Goal: Task Accomplishment & Management: Complete application form

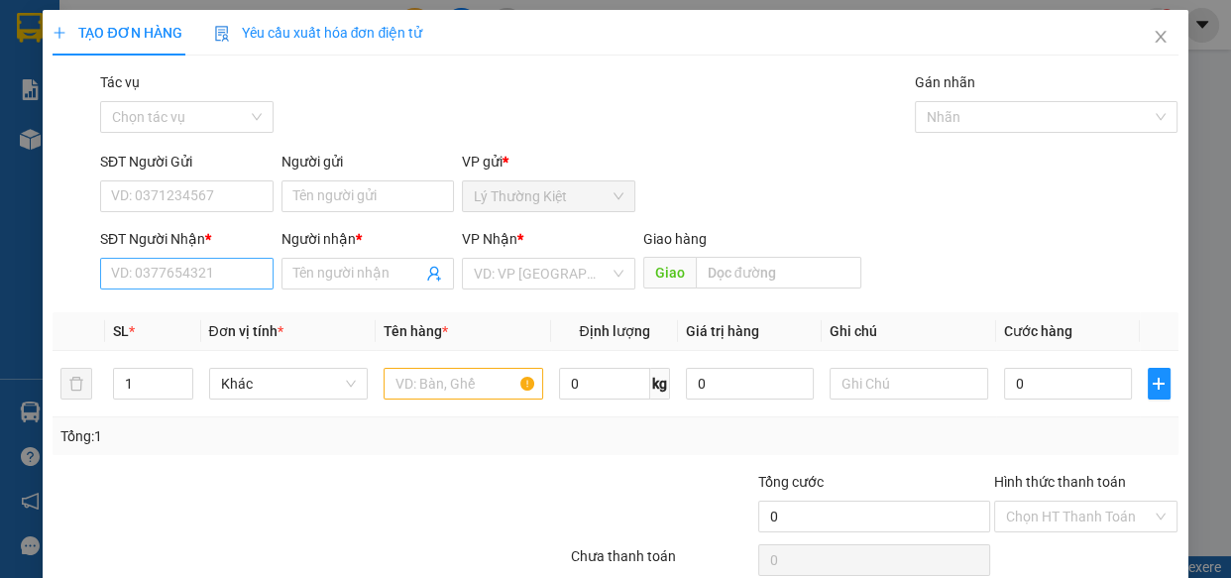
click at [206, 267] on input "SĐT Người Nhận *" at bounding box center [186, 274] width 173 height 32
type input "0352310606"
click at [344, 263] on input "Người nhận *" at bounding box center [358, 274] width 130 height 22
type input "q"
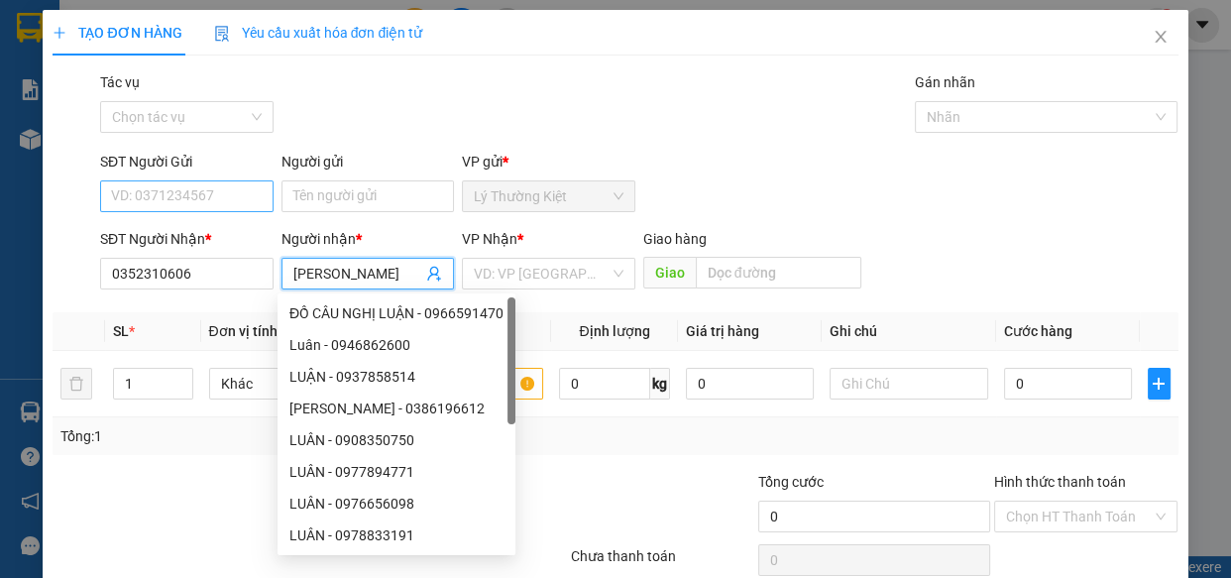
type input "[PERSON_NAME]"
click at [240, 187] on input "SĐT Người Gửi" at bounding box center [186, 196] width 173 height 32
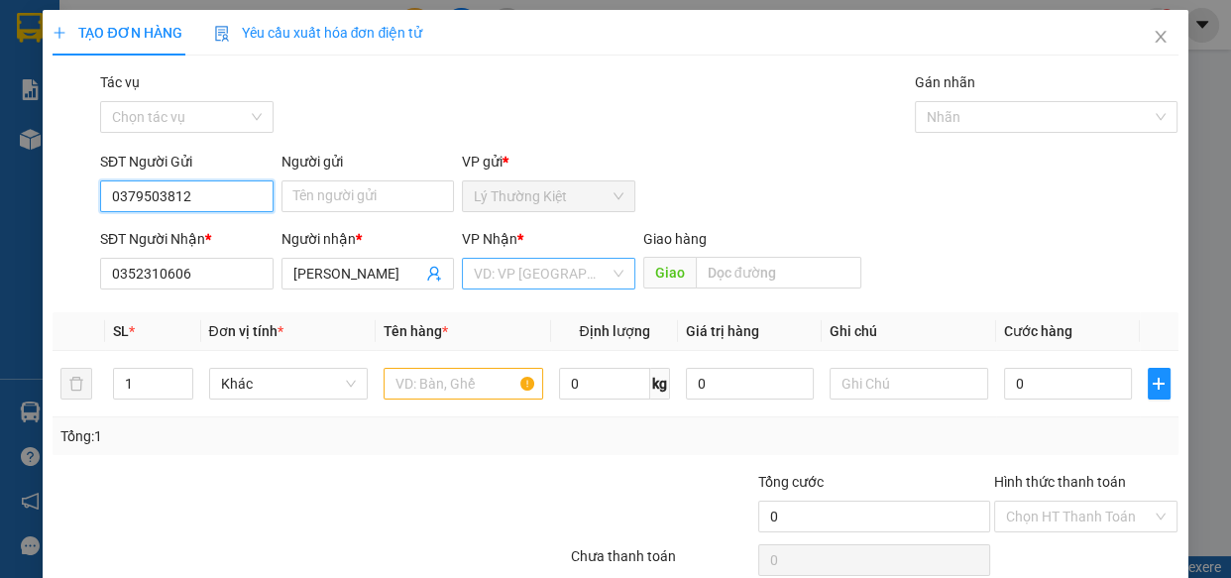
type input "0379503812"
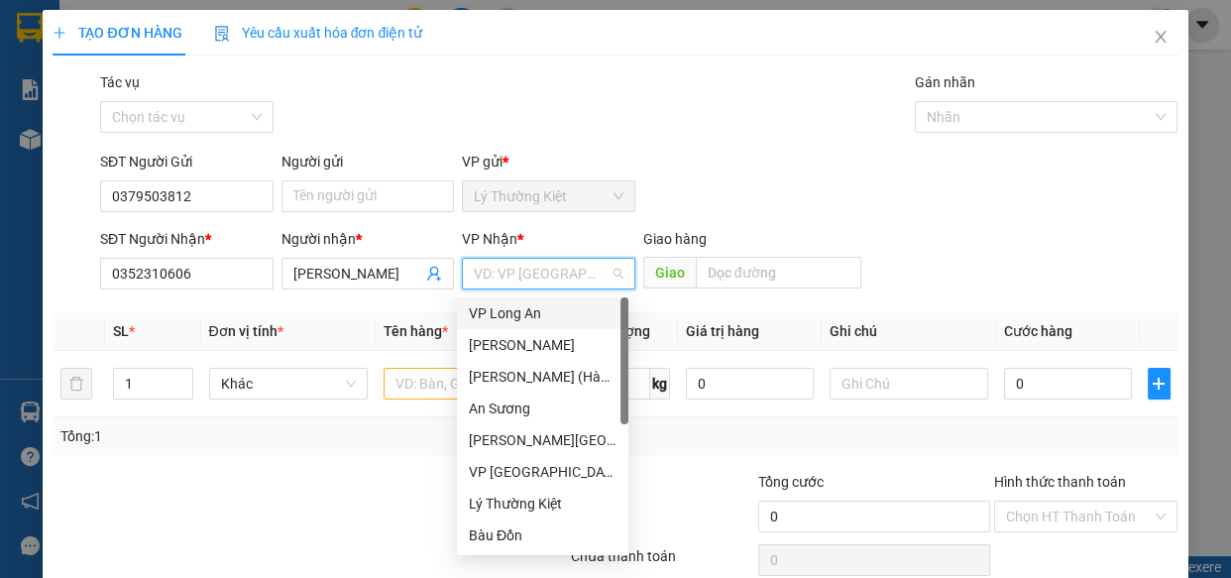
click at [570, 267] on input "search" at bounding box center [542, 274] width 136 height 30
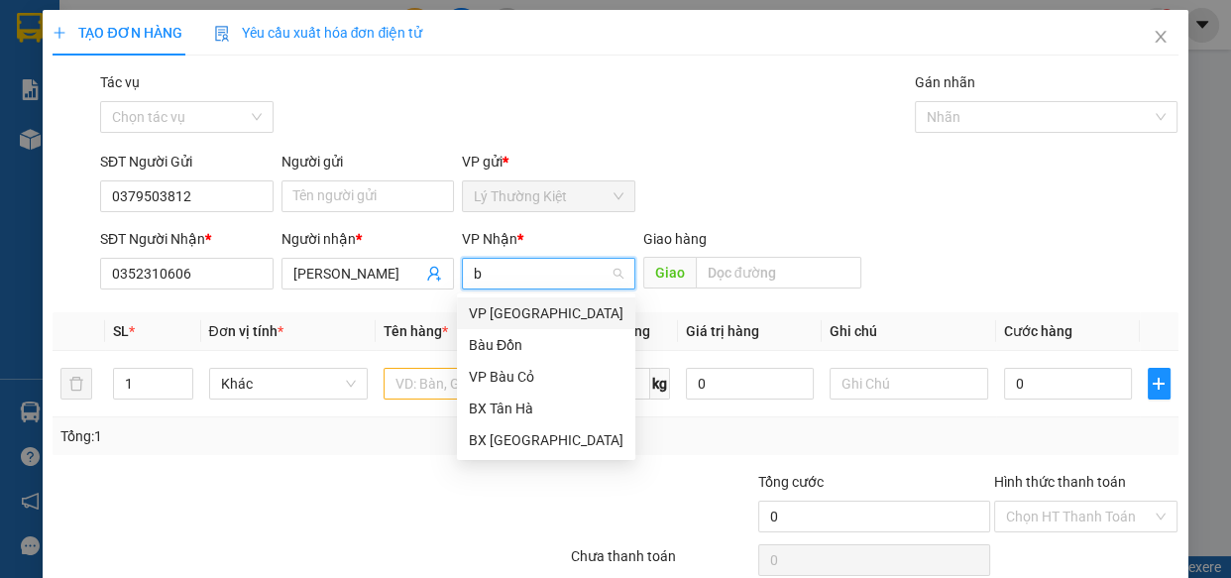
type input "ba"
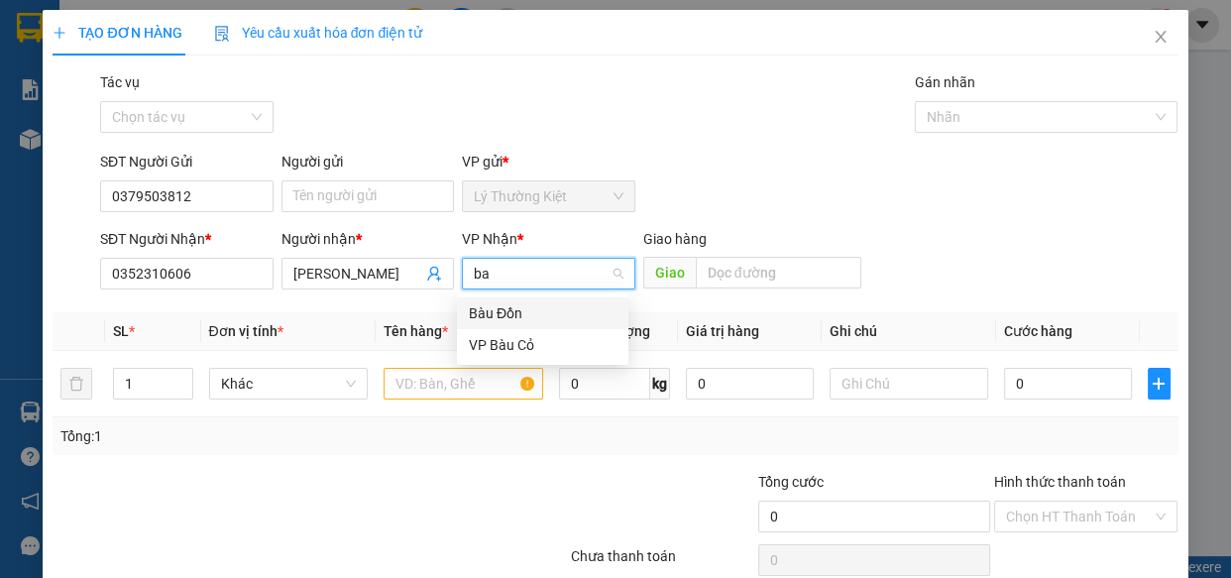
click at [546, 316] on div "Bàu Đồn" at bounding box center [543, 313] width 148 height 22
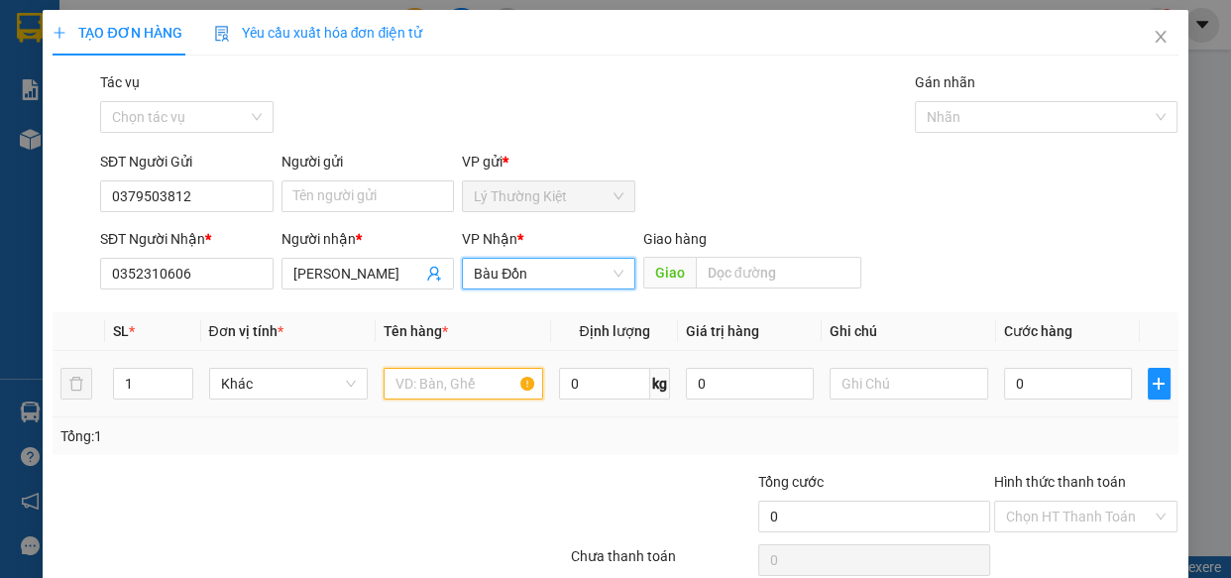
click at [472, 381] on input "text" at bounding box center [463, 384] width 160 height 32
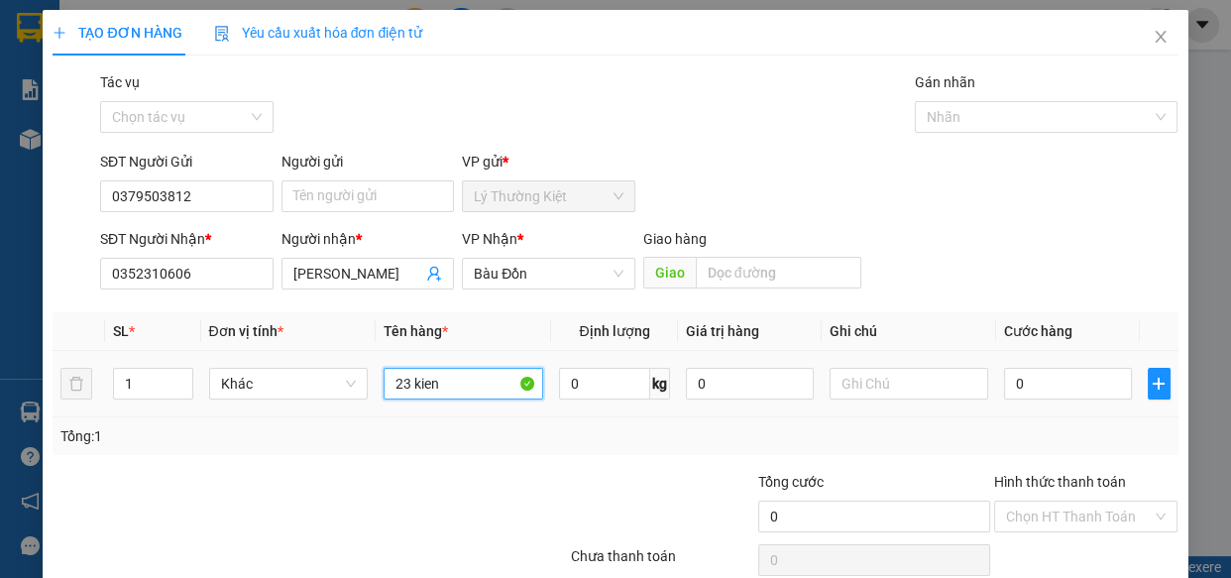
click at [415, 369] on input "23 kien" at bounding box center [463, 384] width 160 height 32
click at [416, 371] on input "23 kien" at bounding box center [463, 384] width 160 height 32
click at [183, 384] on span "down" at bounding box center [182, 390] width 12 height 12
click at [182, 381] on span "Decrease Value" at bounding box center [181, 390] width 22 height 18
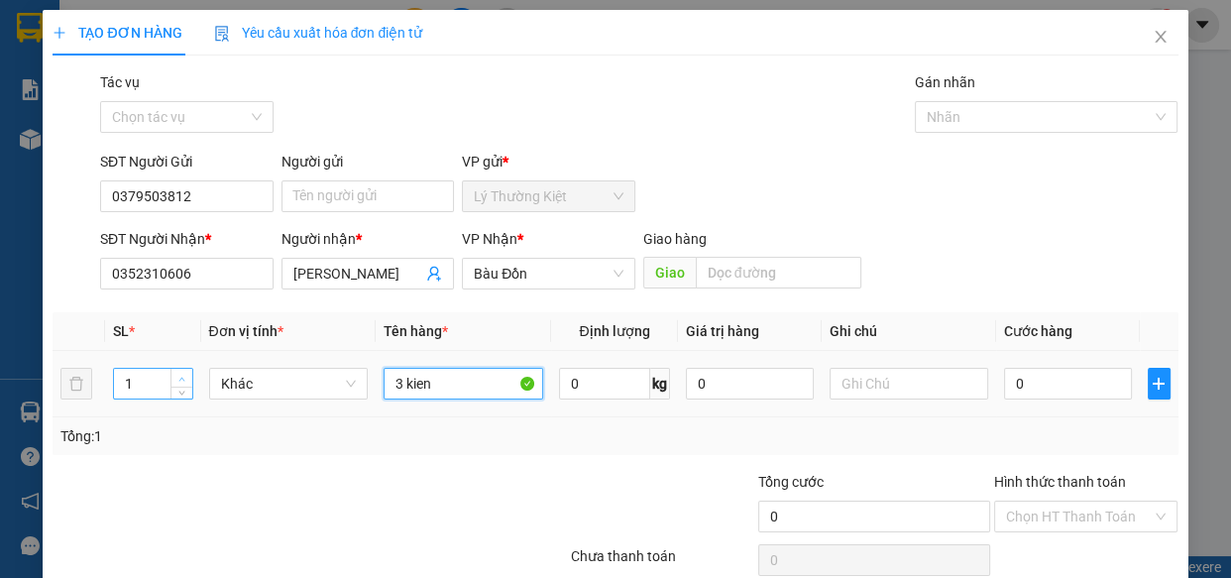
type input "3 kien"
click at [180, 381] on icon "up" at bounding box center [181, 379] width 7 height 7
type input "3"
click at [180, 380] on icon "up" at bounding box center [181, 379] width 7 height 7
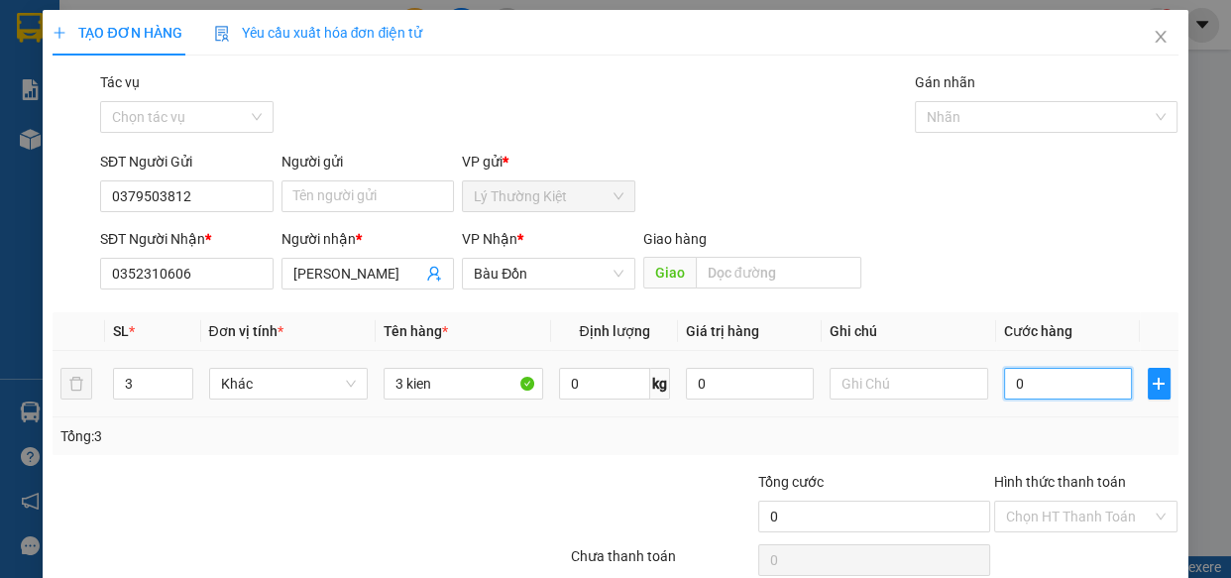
click at [1065, 385] on input "0" at bounding box center [1068, 384] width 128 height 32
type input "1"
type input "10"
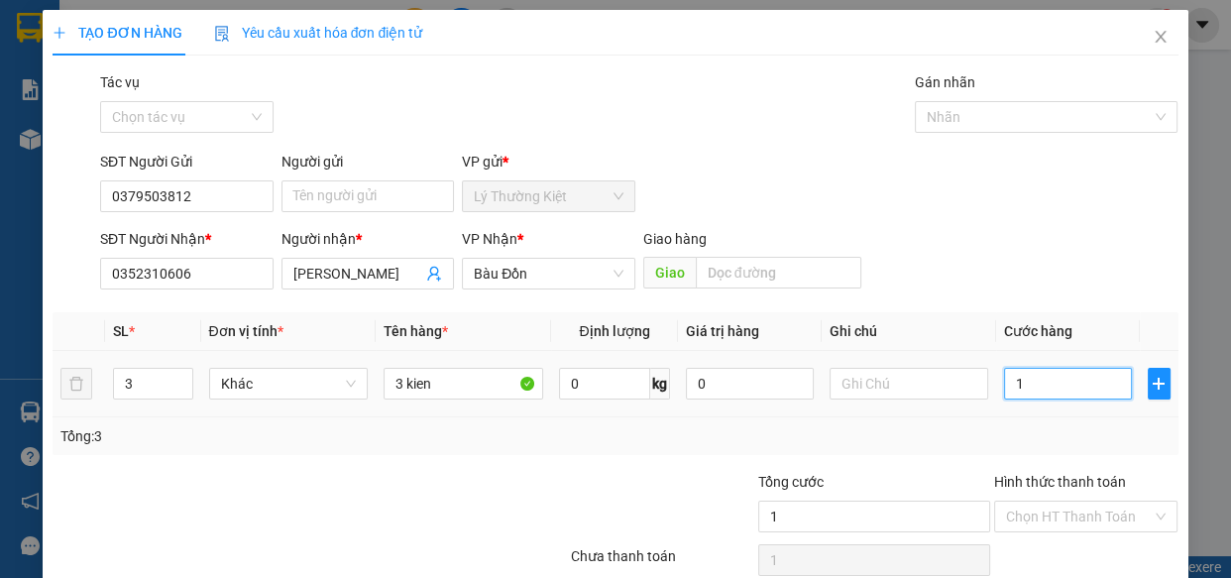
type input "10"
type input "100"
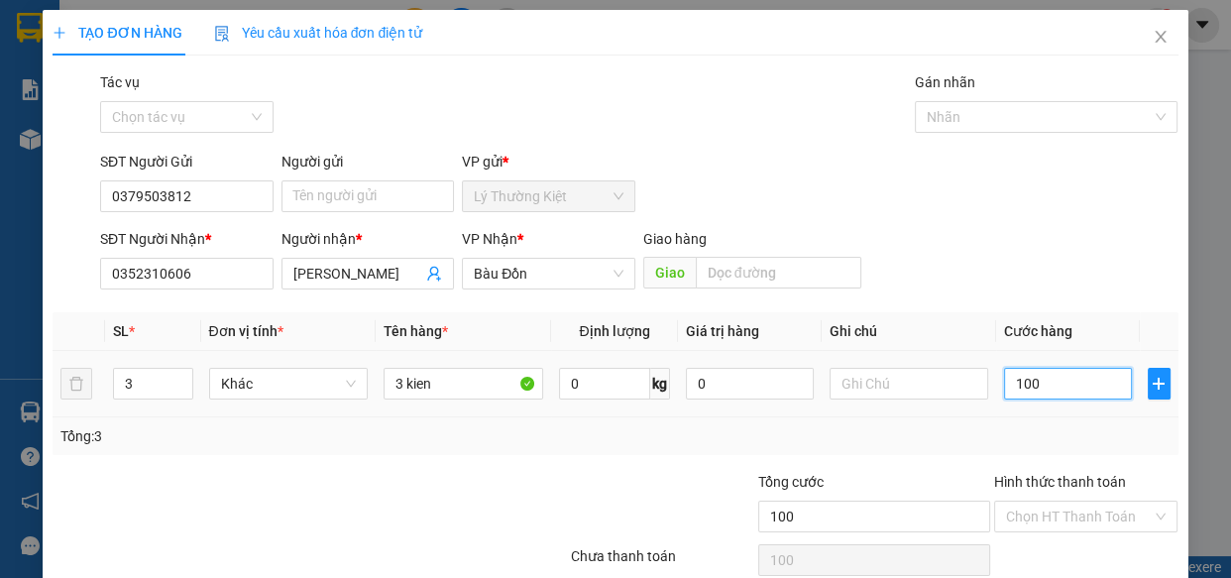
scroll to position [86, 0]
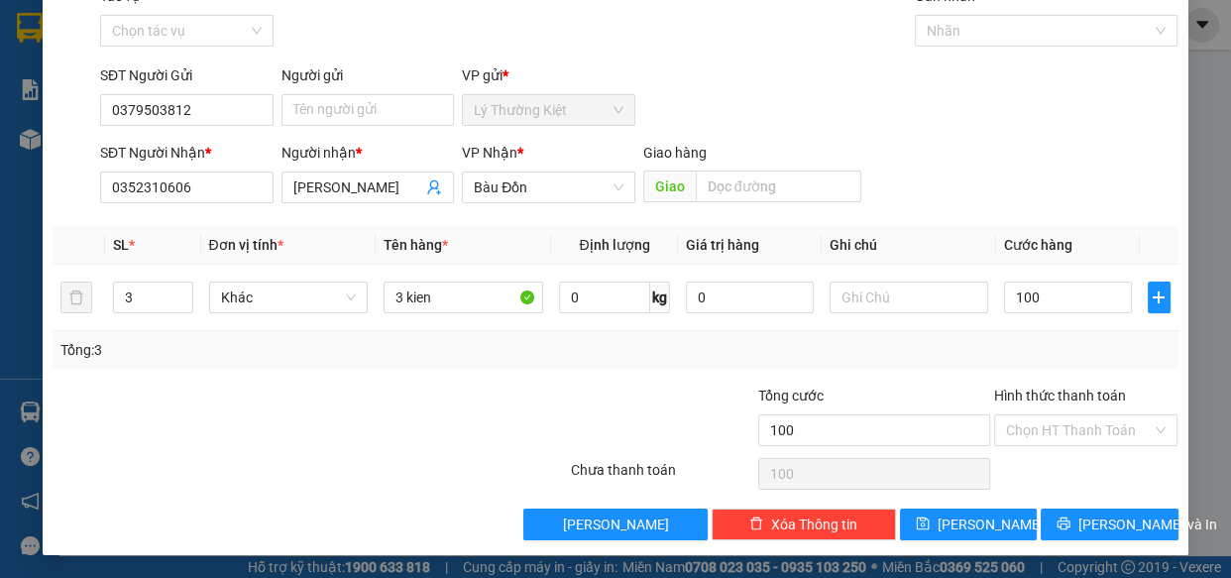
type input "100.000"
click at [1084, 407] on div "Hình thức thanh toán" at bounding box center [1086, 399] width 184 height 30
click at [1084, 411] on div "Hình thức thanh toán" at bounding box center [1086, 399] width 184 height 30
click at [1093, 415] on input "Hình thức thanh toán" at bounding box center [1079, 430] width 147 height 30
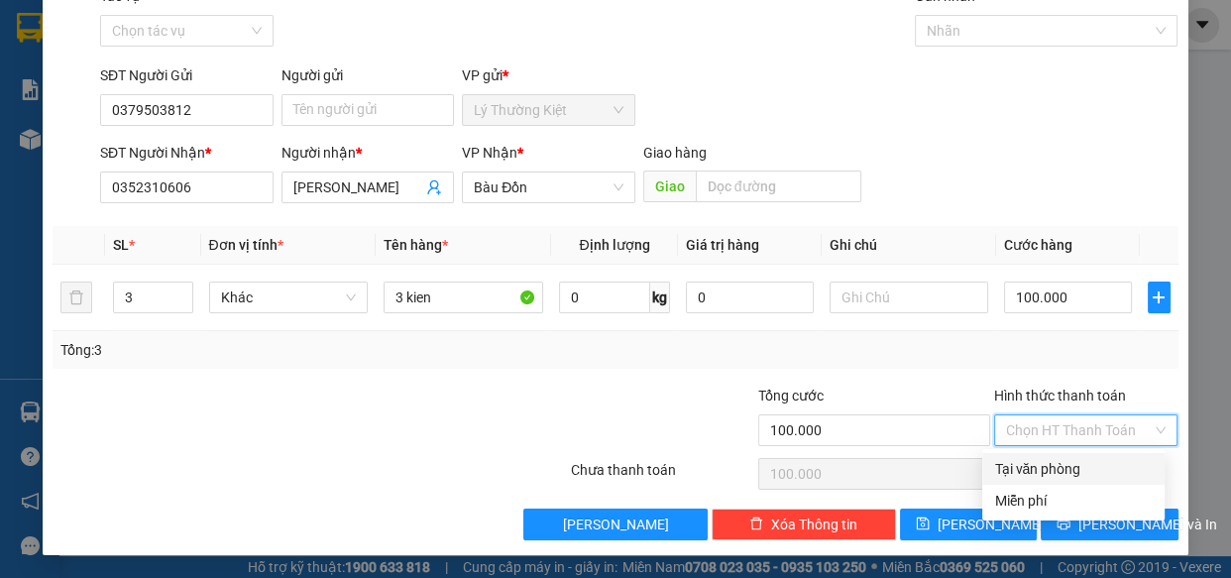
click at [1104, 465] on div "Tại văn phòng" at bounding box center [1073, 469] width 159 height 22
type input "0"
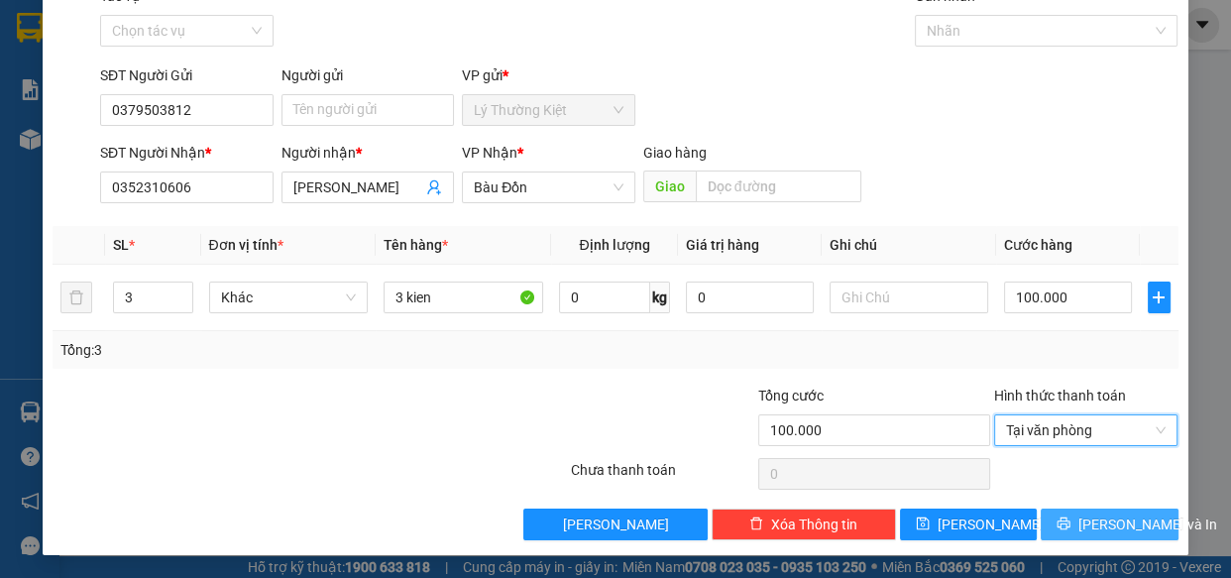
click at [1119, 530] on span "[PERSON_NAME] và In" at bounding box center [1147, 524] width 139 height 22
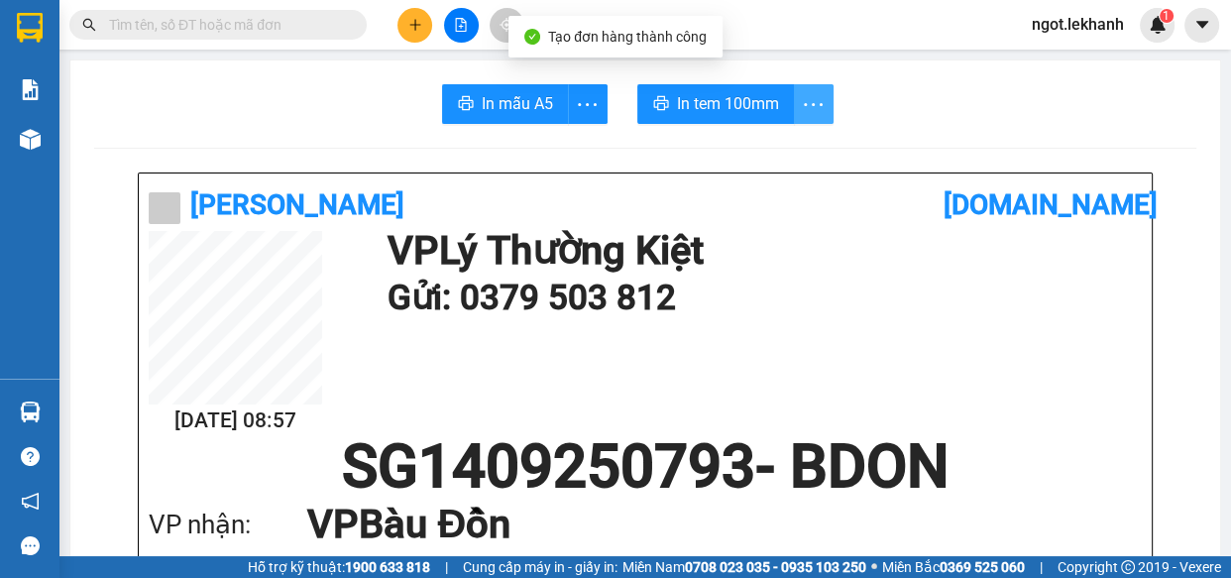
click at [803, 98] on icon "more" at bounding box center [813, 104] width 25 height 25
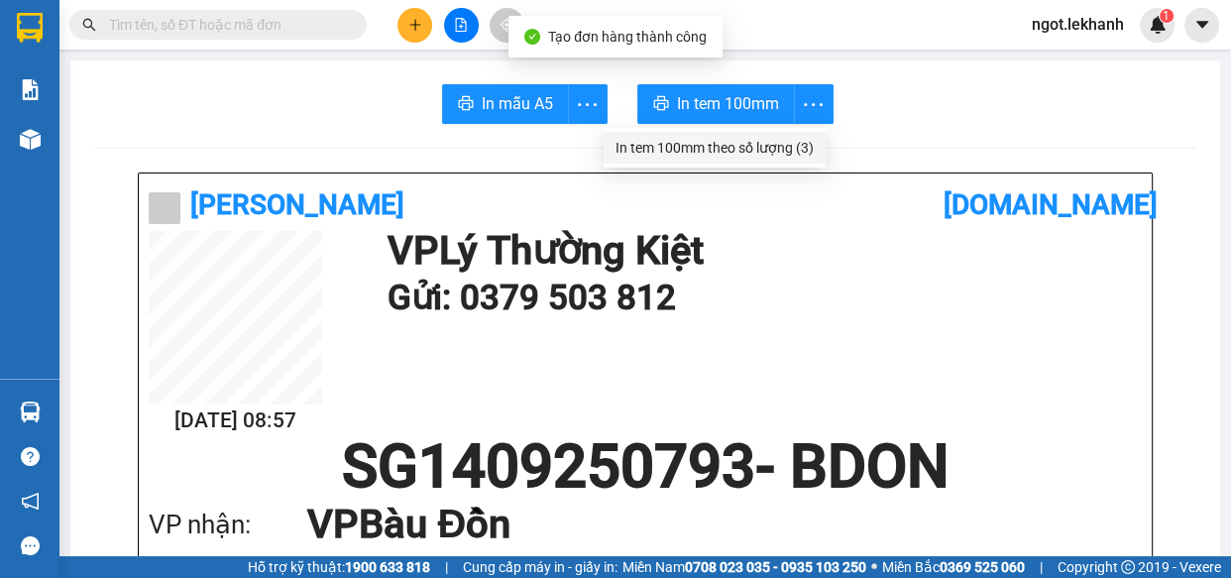
click at [790, 134] on li "In tem 100mm theo số lượng (3)" at bounding box center [714, 148] width 222 height 32
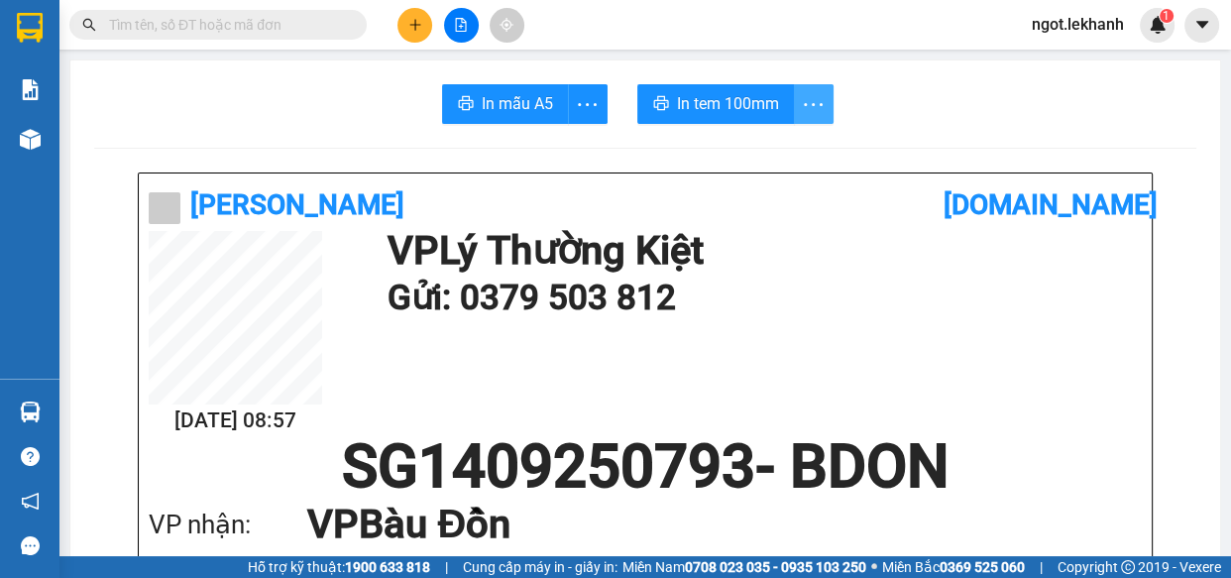
click at [817, 100] on icon "more" at bounding box center [813, 104] width 25 height 25
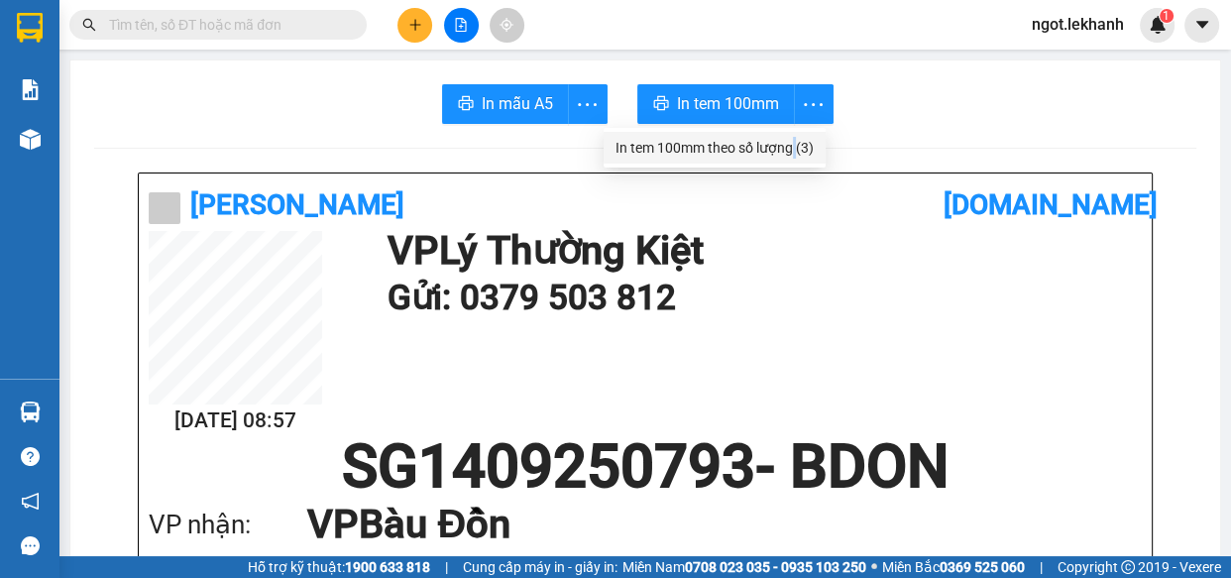
click at [793, 142] on div "In tem 100mm theo số lượng (3)" at bounding box center [714, 148] width 198 height 22
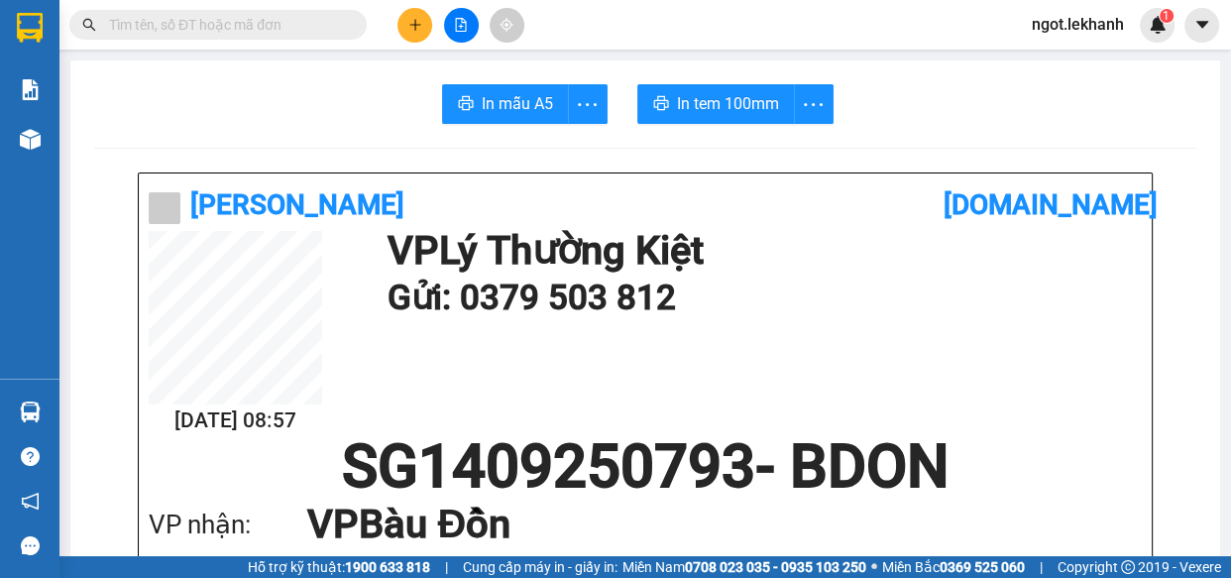
click at [422, 27] on button at bounding box center [414, 25] width 35 height 35
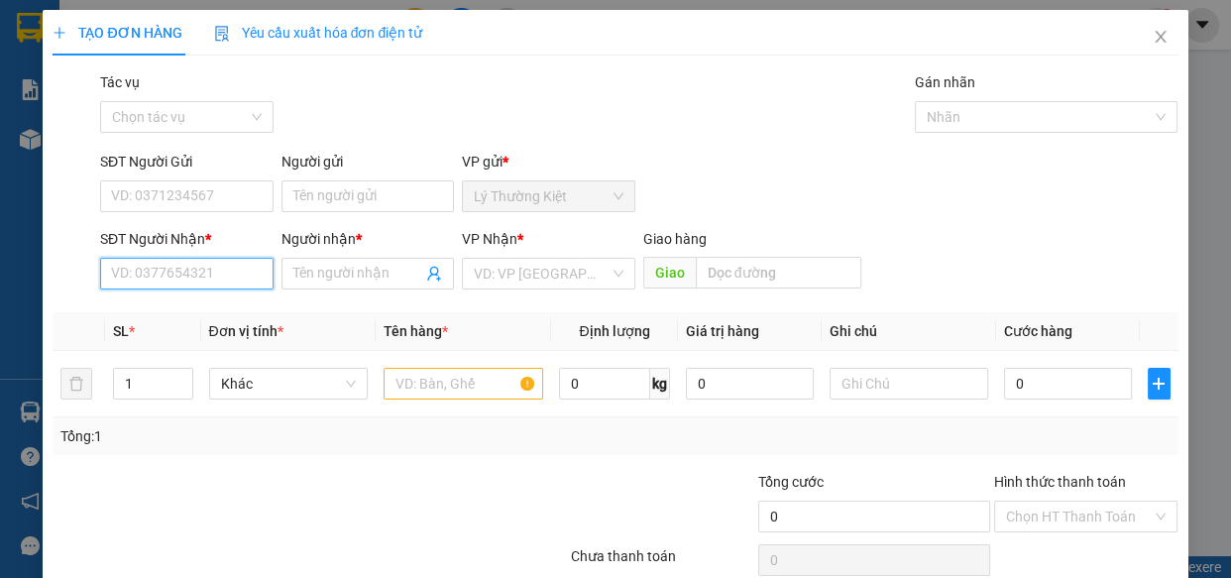
click at [206, 282] on input "SĐT Người Nhận *" at bounding box center [186, 274] width 173 height 32
drag, startPoint x: 99, startPoint y: 612, endPoint x: 0, endPoint y: 612, distance: 99.1
drag, startPoint x: 0, startPoint y: 612, endPoint x: 387, endPoint y: 255, distance: 527.3
click at [388, 248] on div "Người nhận *" at bounding box center [367, 239] width 173 height 22
click at [388, 263] on input "Người nhận *" at bounding box center [358, 274] width 130 height 22
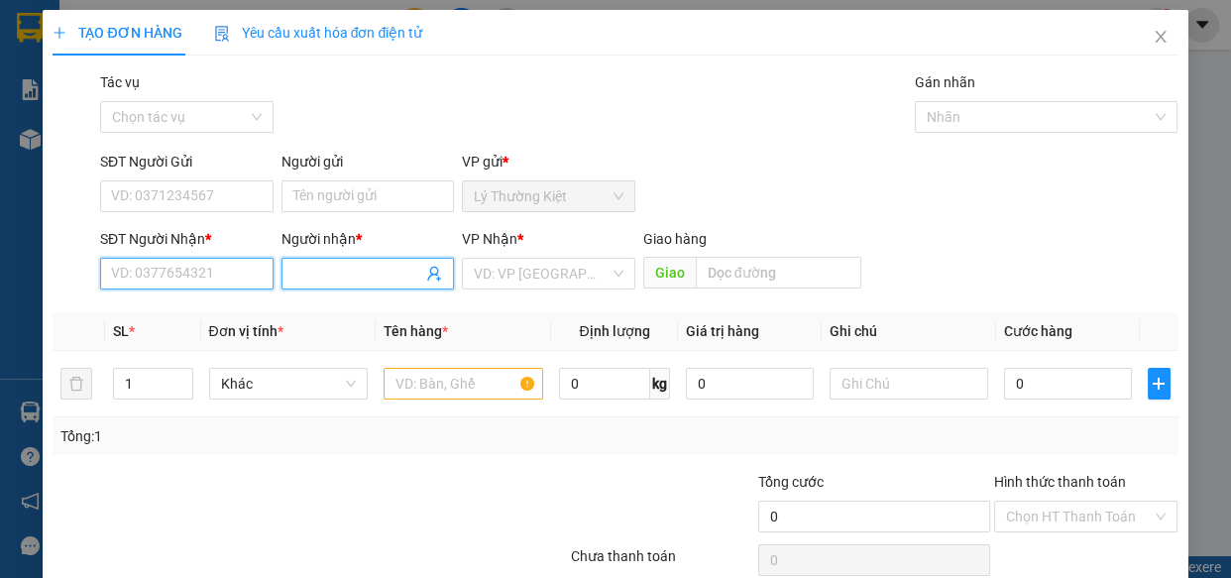
click at [243, 268] on input "SĐT Người Nhận *" at bounding box center [186, 274] width 173 height 32
type input "."
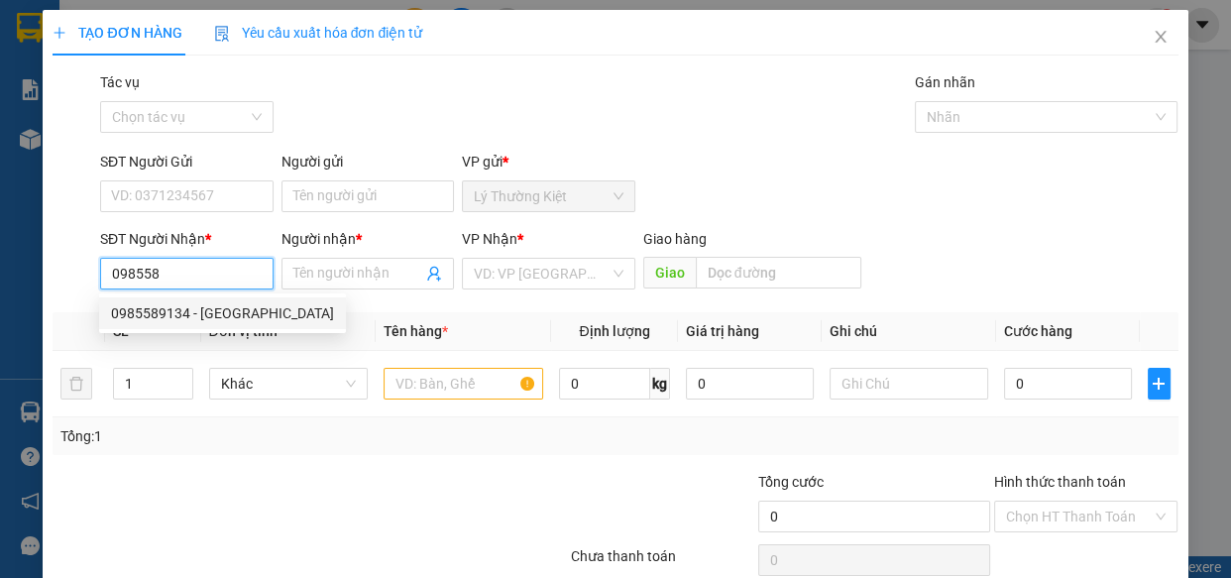
click at [231, 301] on div "0985589134 - [GEOGRAPHIC_DATA]" at bounding box center [222, 313] width 247 height 32
type input "0985589134"
type input "ĐỨC"
type input "30.000"
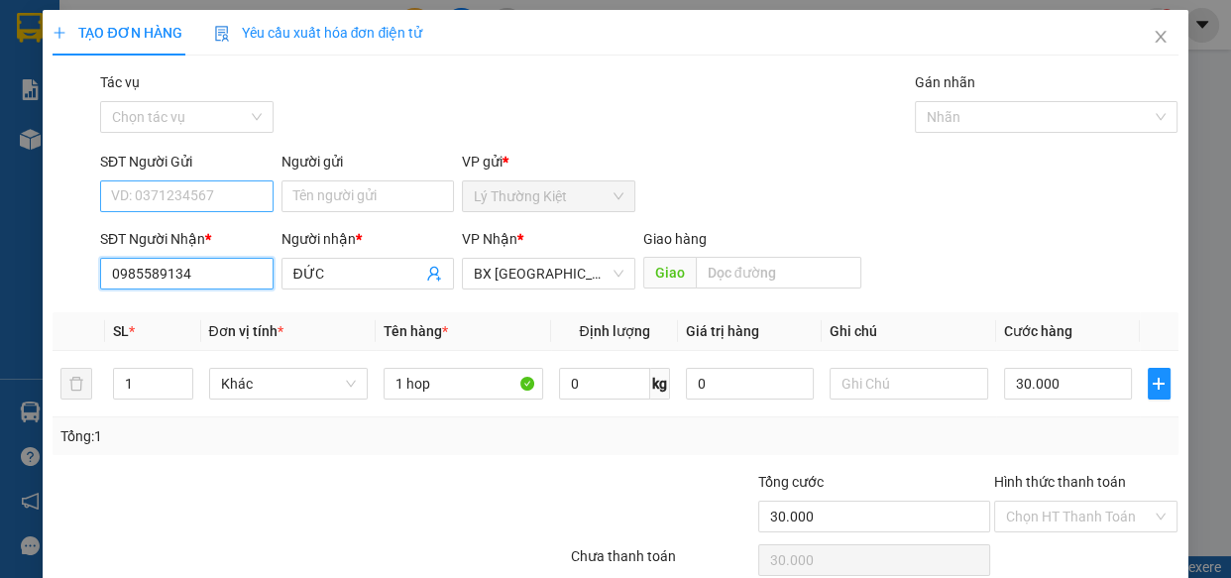
type input "0985589134"
click at [220, 202] on input "SĐT Người Gửi" at bounding box center [186, 196] width 173 height 32
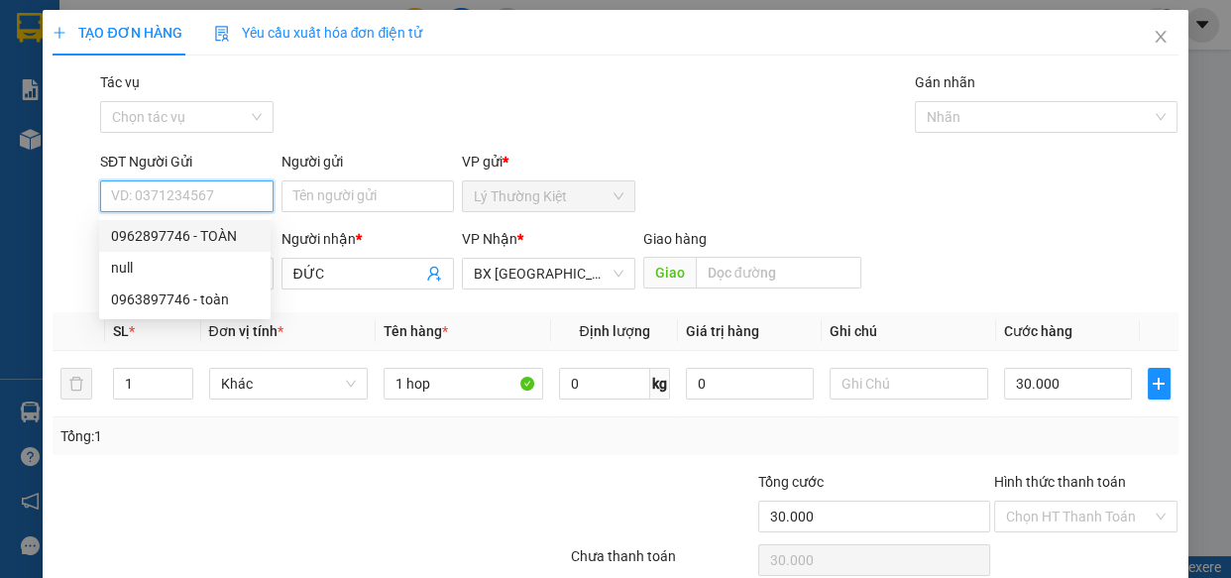
click at [229, 241] on div "0962897746 - TOÀN" at bounding box center [185, 236] width 148 height 22
type input "0962897746"
type input "TOÀN"
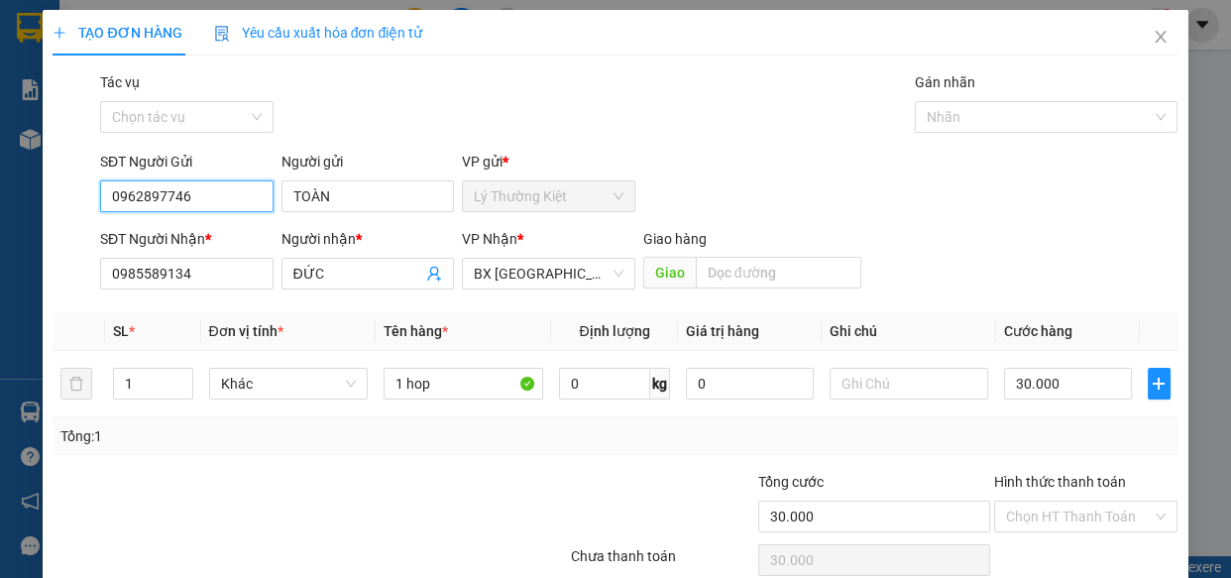
scroll to position [86, 0]
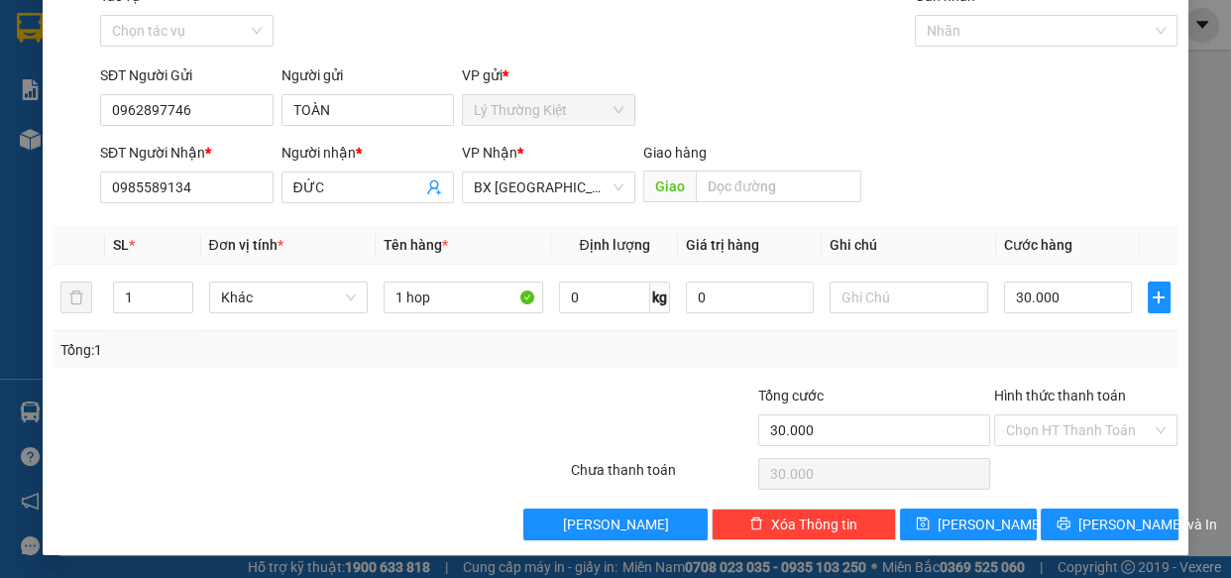
click at [1094, 505] on div "Transit Pickup Surcharge Ids Transit Deliver Surcharge Ids Transit Deliver Surc…" at bounding box center [615, 262] width 1125 height 555
click at [1094, 521] on span "[PERSON_NAME] và In" at bounding box center [1147, 524] width 139 height 22
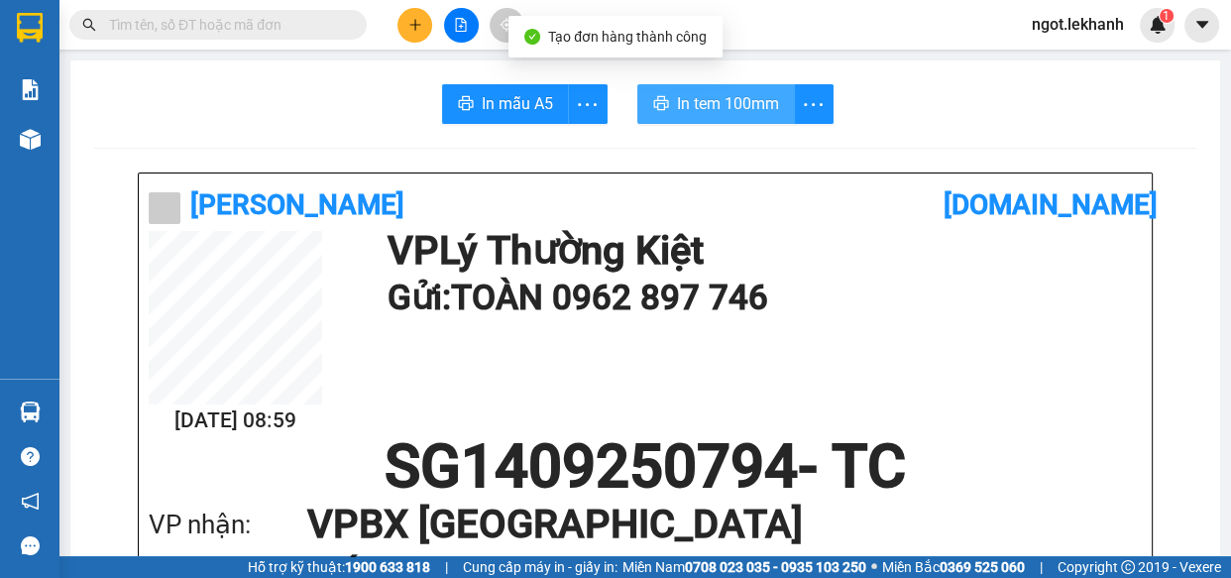
click at [761, 105] on span "In tem 100mm" at bounding box center [728, 103] width 102 height 25
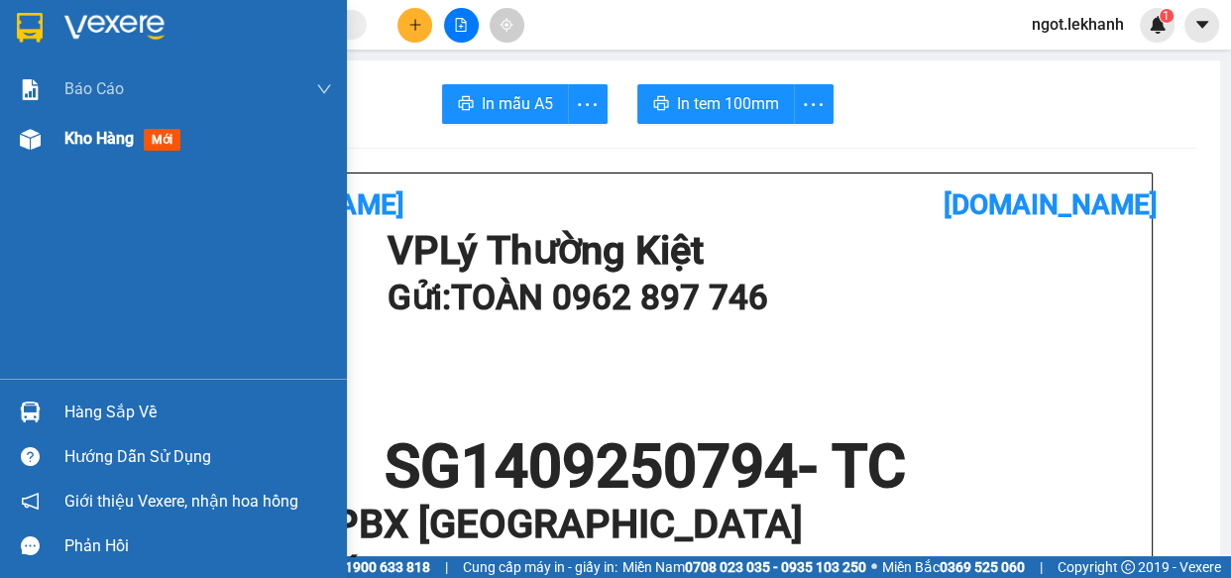
click at [97, 153] on div "Kho hàng mới" at bounding box center [198, 139] width 268 height 50
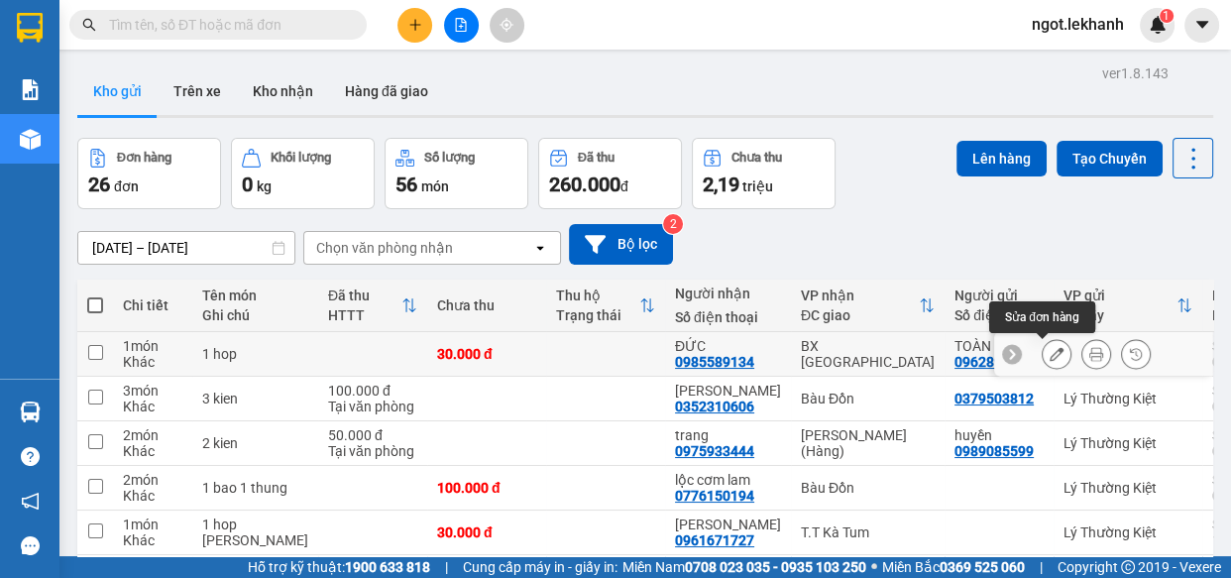
click at [1049, 350] on icon at bounding box center [1056, 354] width 14 height 14
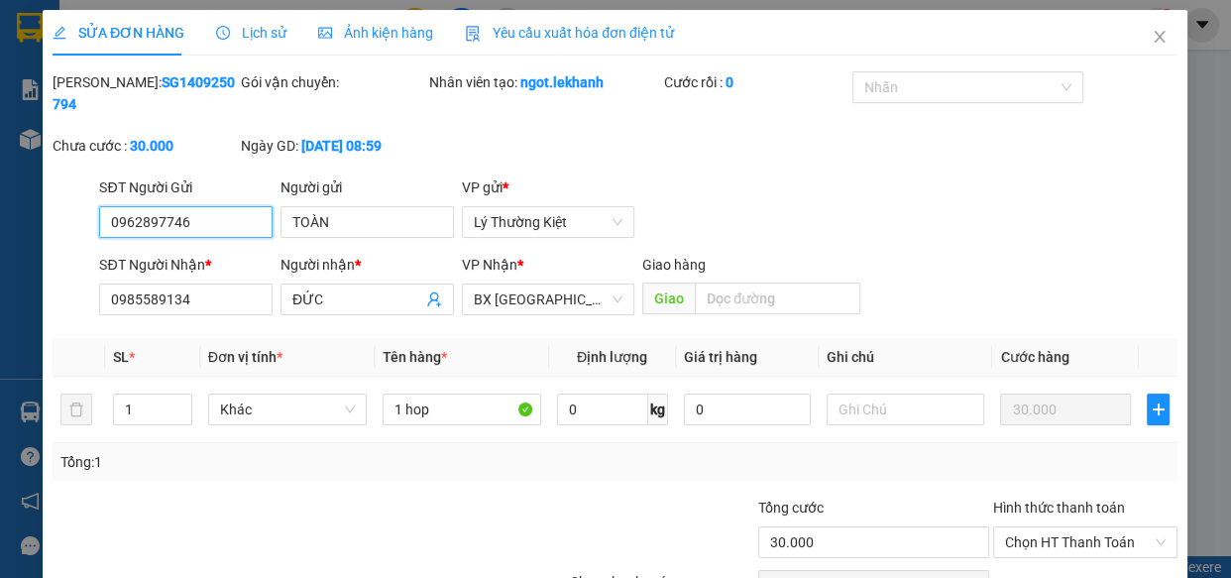
scroll to position [112, 0]
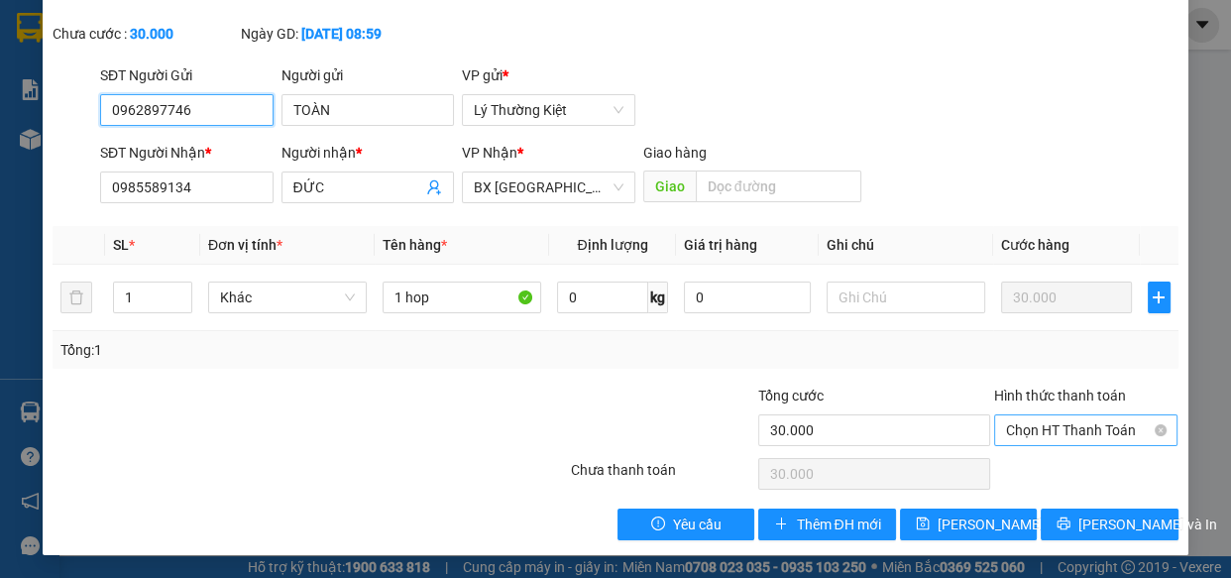
drag, startPoint x: 1073, startPoint y: 429, endPoint x: 1072, endPoint y: 445, distance: 15.9
click at [1073, 430] on span "Chọn HT Thanh Toán" at bounding box center [1086, 430] width 161 height 30
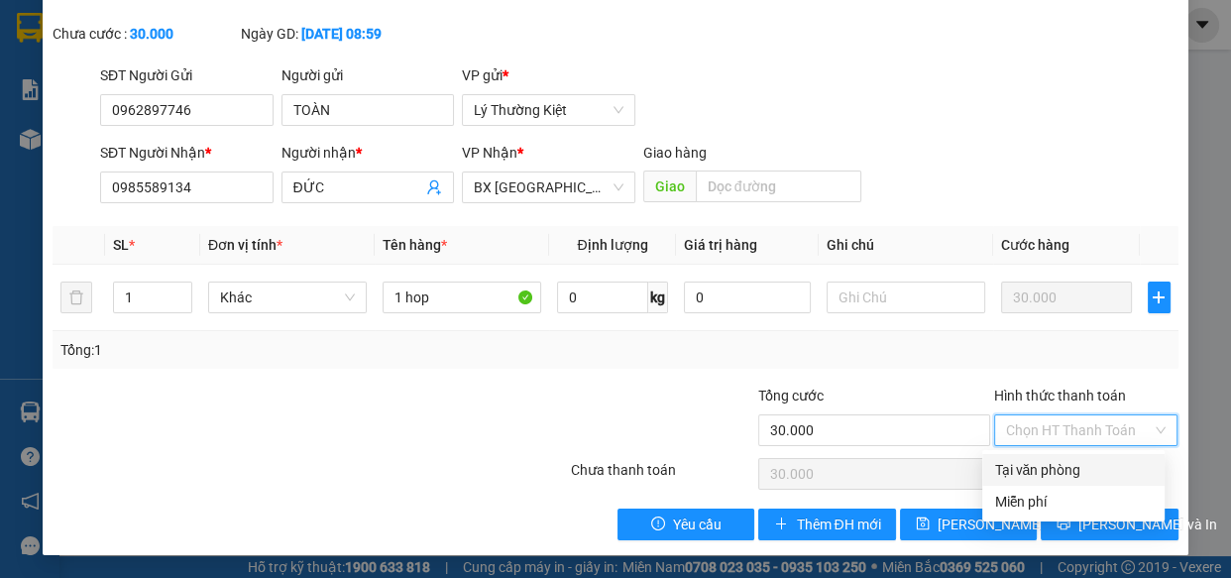
click at [1059, 468] on div "Tại văn phòng" at bounding box center [1073, 470] width 159 height 22
type input "0"
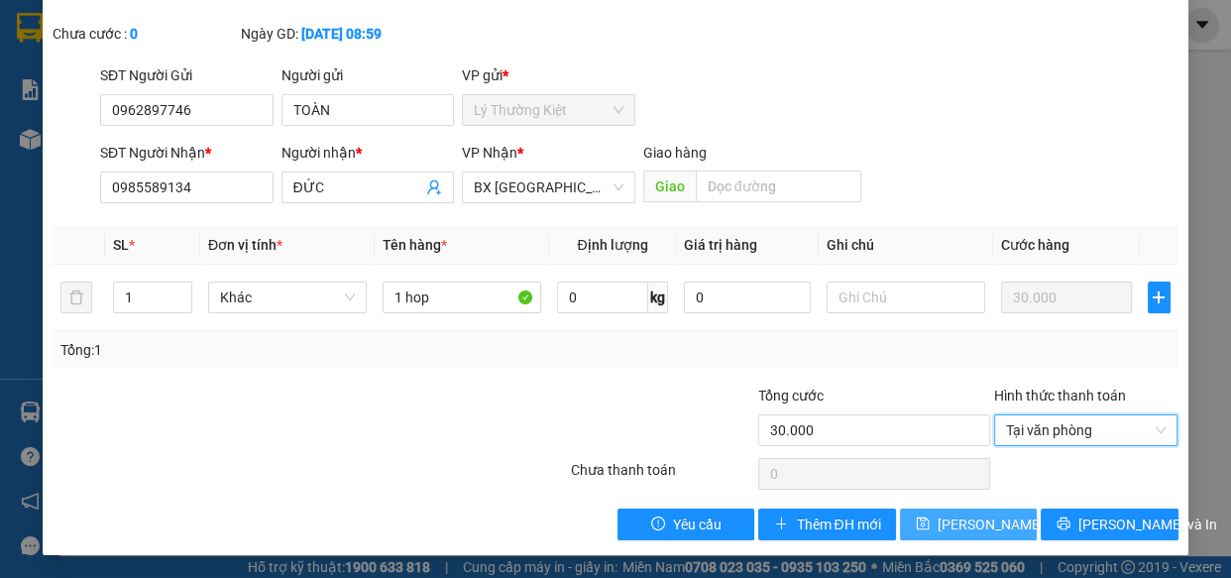
click at [999, 515] on span "[PERSON_NAME] thay đổi" at bounding box center [1016, 524] width 159 height 22
